Goal: Check status: Check status

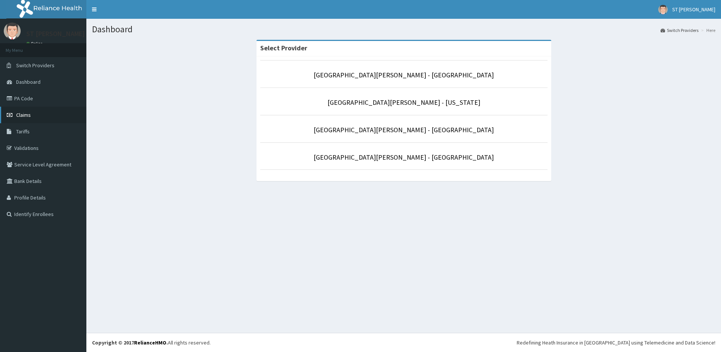
click at [21, 115] on span "Claims" at bounding box center [23, 115] width 15 height 7
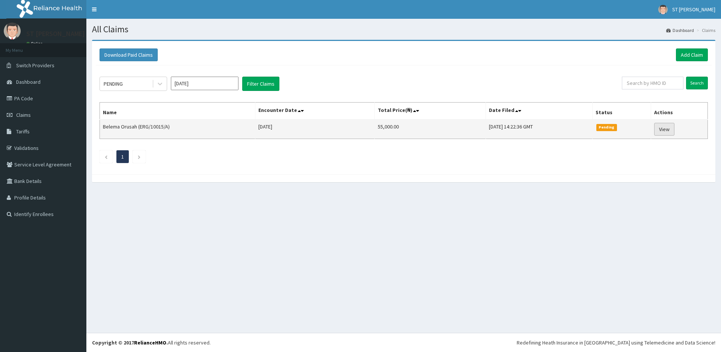
click at [667, 131] on link "View" at bounding box center [665, 129] width 20 height 13
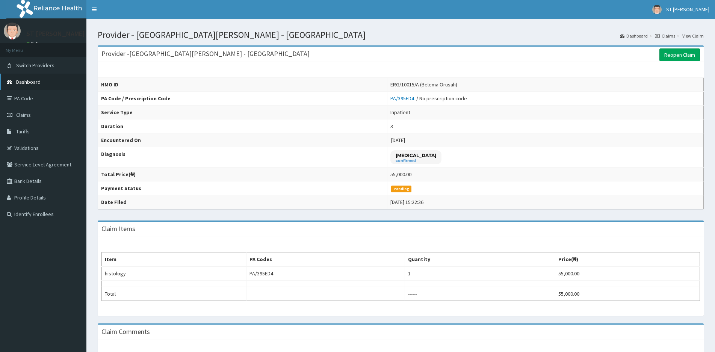
click at [29, 80] on span "Dashboard" at bounding box center [28, 82] width 24 height 7
